Goal: Check status: Verify the current state of an ongoing process or item

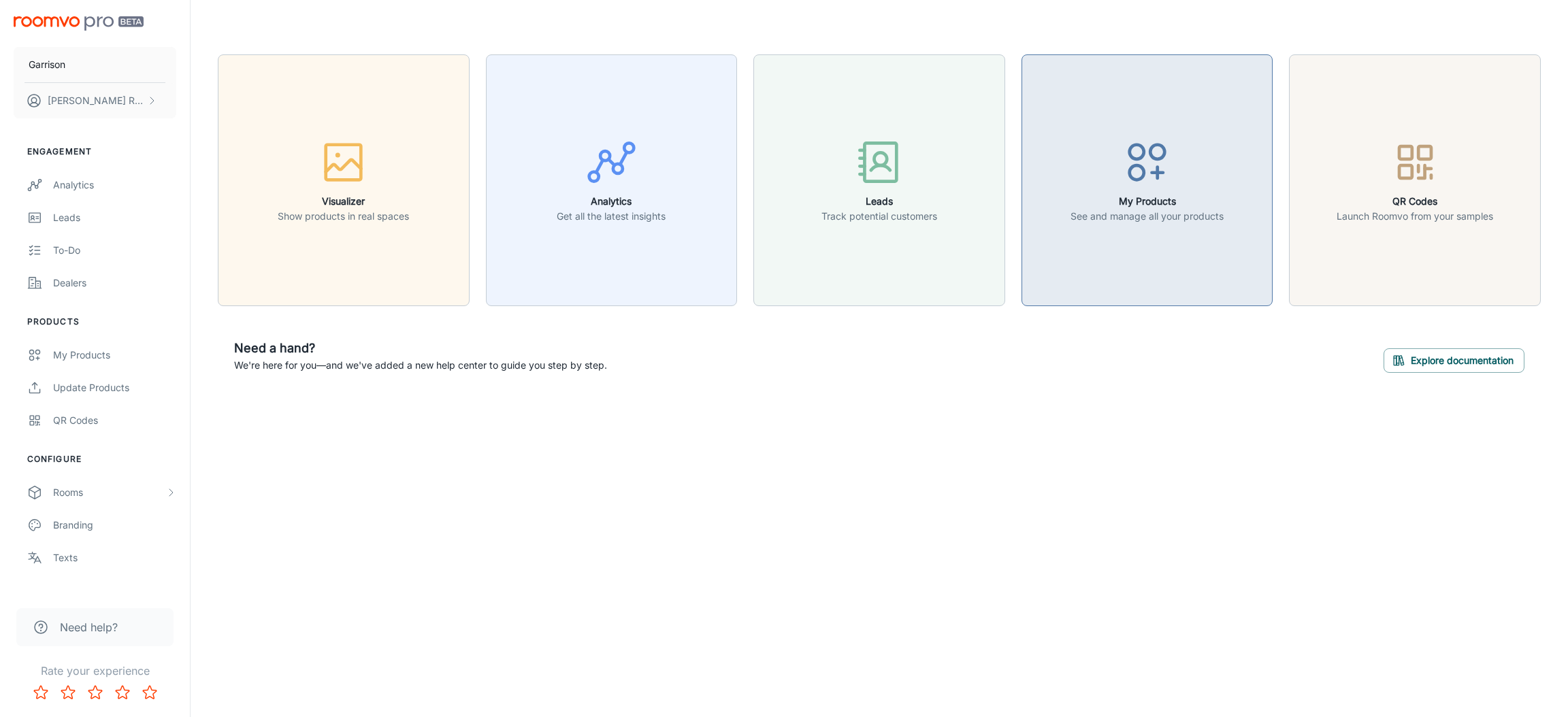
click at [1211, 195] on h6 "My Products" at bounding box center [1146, 201] width 153 height 15
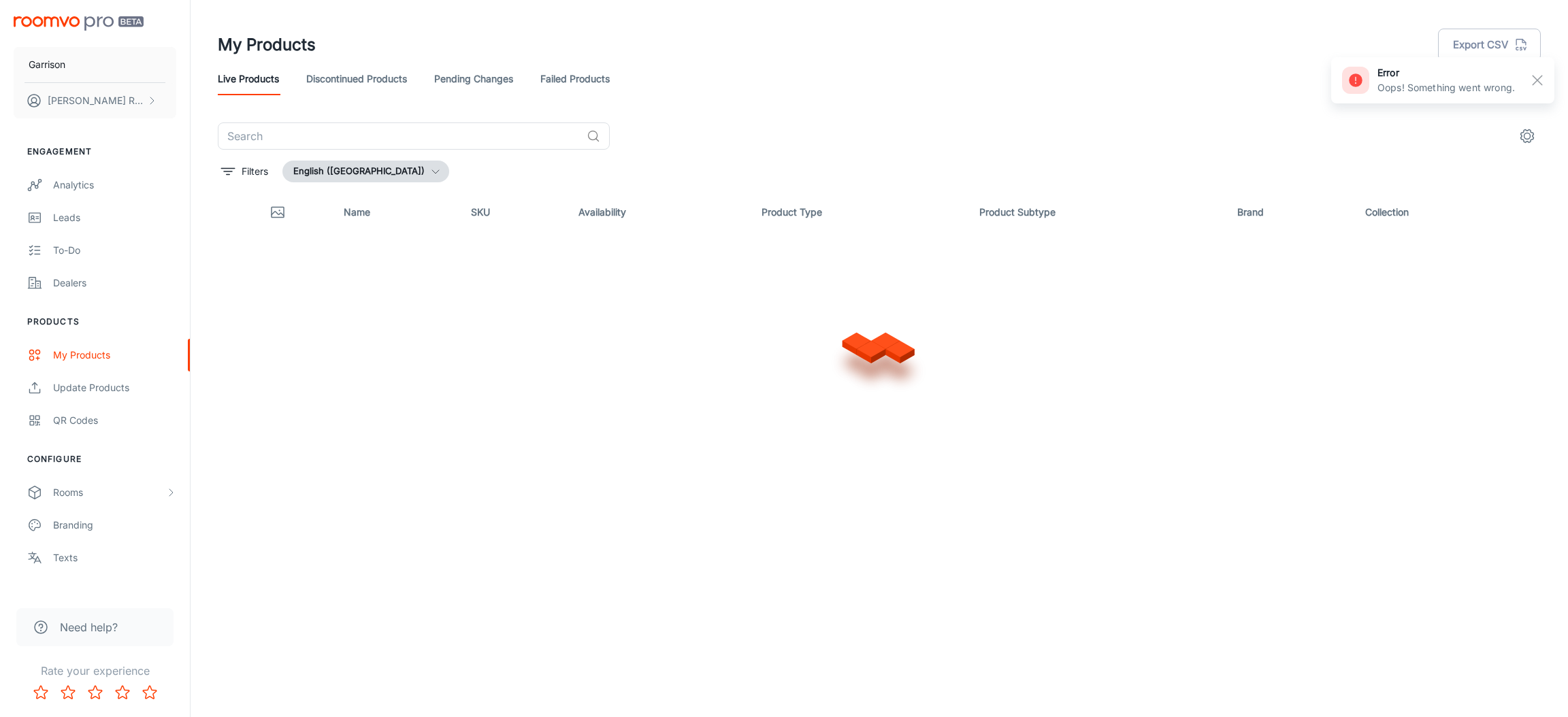
click at [569, 69] on link "Failed Products" at bounding box center [575, 78] width 69 height 33
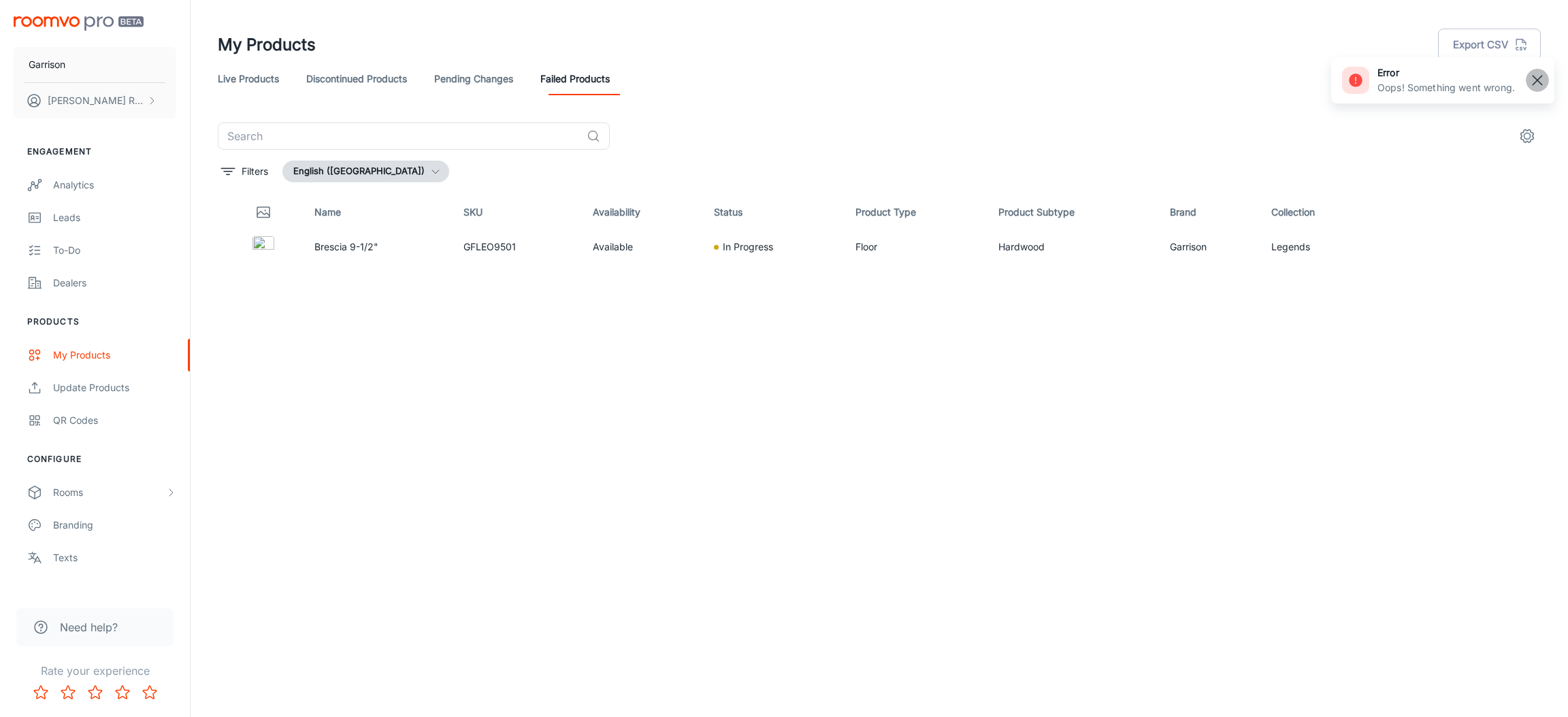
click at [1534, 83] on rect "button" at bounding box center [1536, 80] width 17 height 17
click at [67, 280] on div "Dealers" at bounding box center [114, 282] width 123 height 15
